Goal: Task Accomplishment & Management: Complete application form

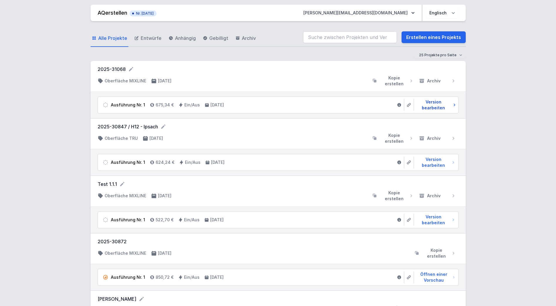
click at [437, 104] on span "Version bearbeiten" at bounding box center [433, 105] width 35 height 12
select select "2"
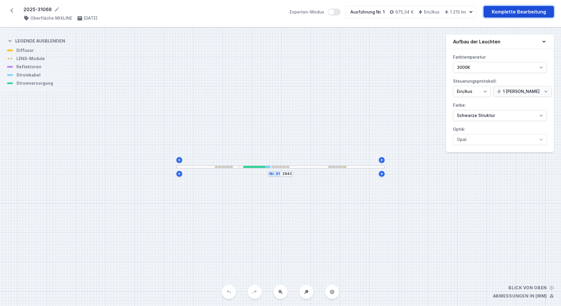
click at [513, 13] on link "Komplette Bearbeitung" at bounding box center [518, 12] width 70 height 12
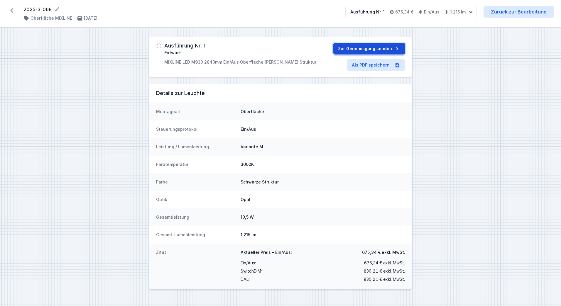
click at [367, 48] on font "Zur Genehmigung senden" at bounding box center [365, 48] width 54 height 9
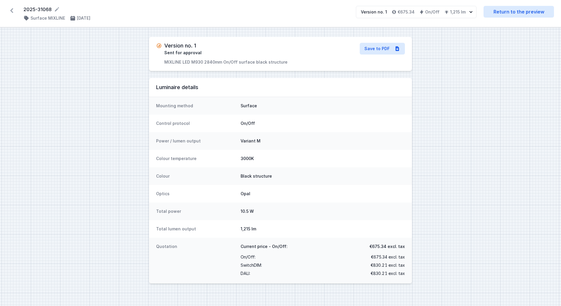
click at [493, 88] on div "Version no. 1 Sent for approval MIXLINE LED M930 2840mm On/Off surface black st…" at bounding box center [280, 167] width 561 height 279
click at [518, 11] on link "Return to the preview" at bounding box center [518, 12] width 70 height 12
select select "2"
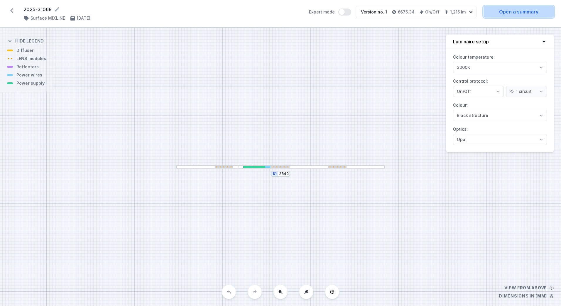
click at [512, 14] on link "Open a summary" at bounding box center [518, 12] width 70 height 12
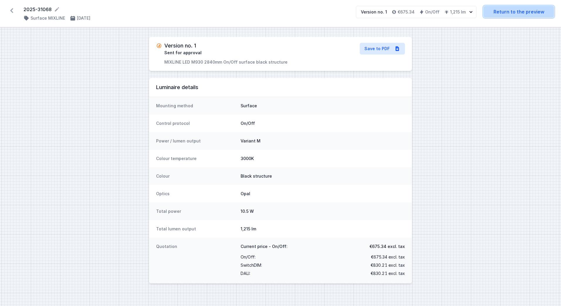
click at [526, 11] on link "Return to the preview" at bounding box center [518, 12] width 70 height 12
select select "2"
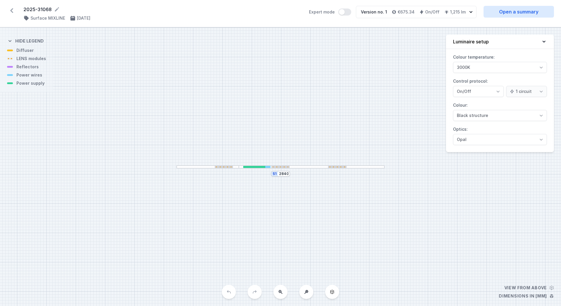
click at [9, 11] on icon at bounding box center [11, 10] width 9 height 9
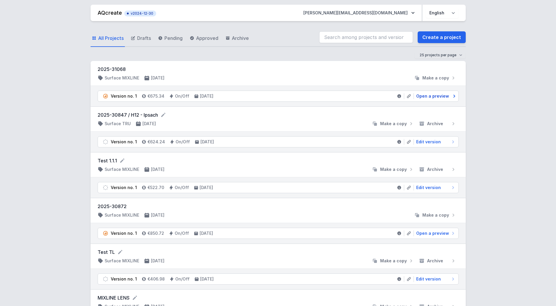
click at [423, 95] on span "Open a preview" at bounding box center [432, 96] width 33 height 6
select select "2"
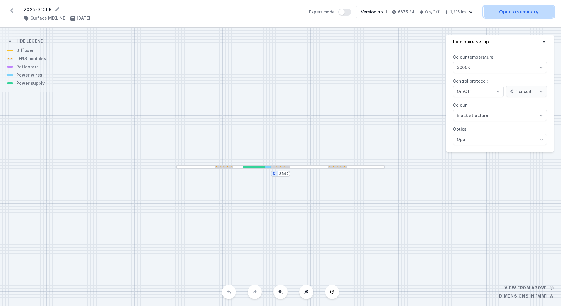
click at [524, 15] on link "Open a summary" at bounding box center [518, 12] width 70 height 12
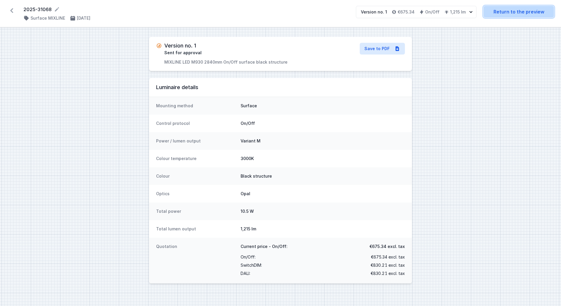
click at [506, 9] on link "Return to the preview" at bounding box center [518, 12] width 70 height 12
select select "2"
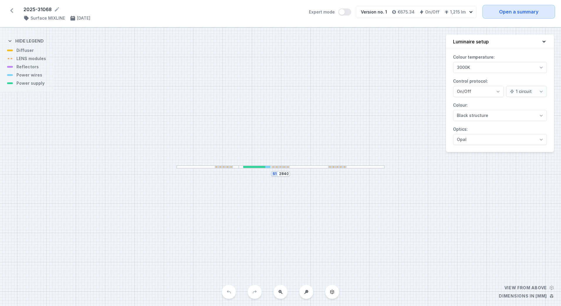
click at [506, 9] on link "Open a summary" at bounding box center [518, 12] width 70 height 12
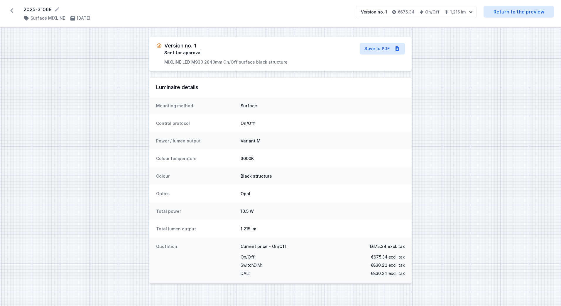
click at [407, 131] on div "Control protocol On/Off" at bounding box center [280, 124] width 263 height 18
click at [526, 7] on link "Return to the preview" at bounding box center [518, 12] width 70 height 12
select select "2"
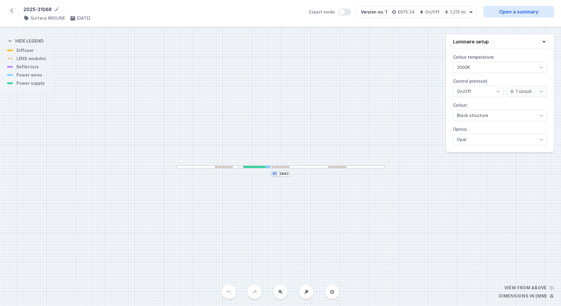
click at [13, 9] on icon at bounding box center [11, 10] width 3 height 5
